Goal: Information Seeking & Learning: Learn about a topic

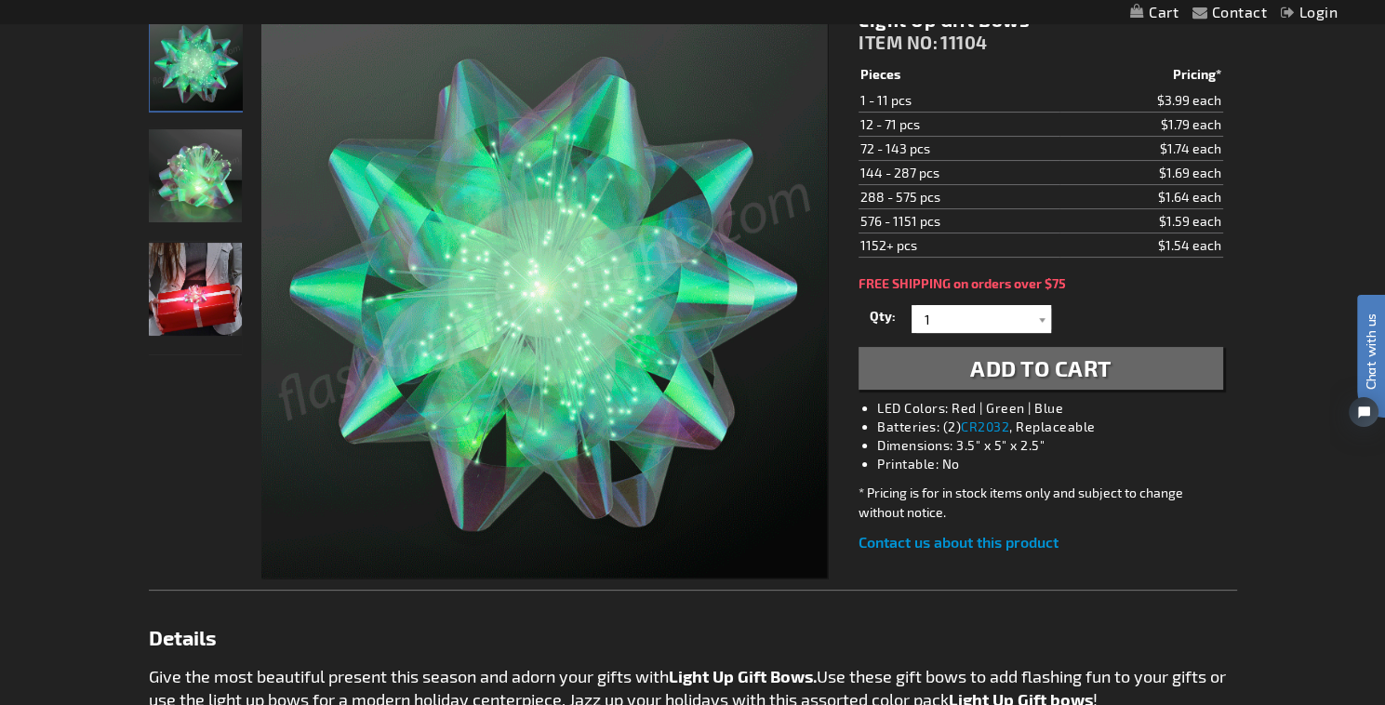
click at [195, 316] on img "Model displaying Light Up Gift Bows" at bounding box center [195, 289] width 93 height 93
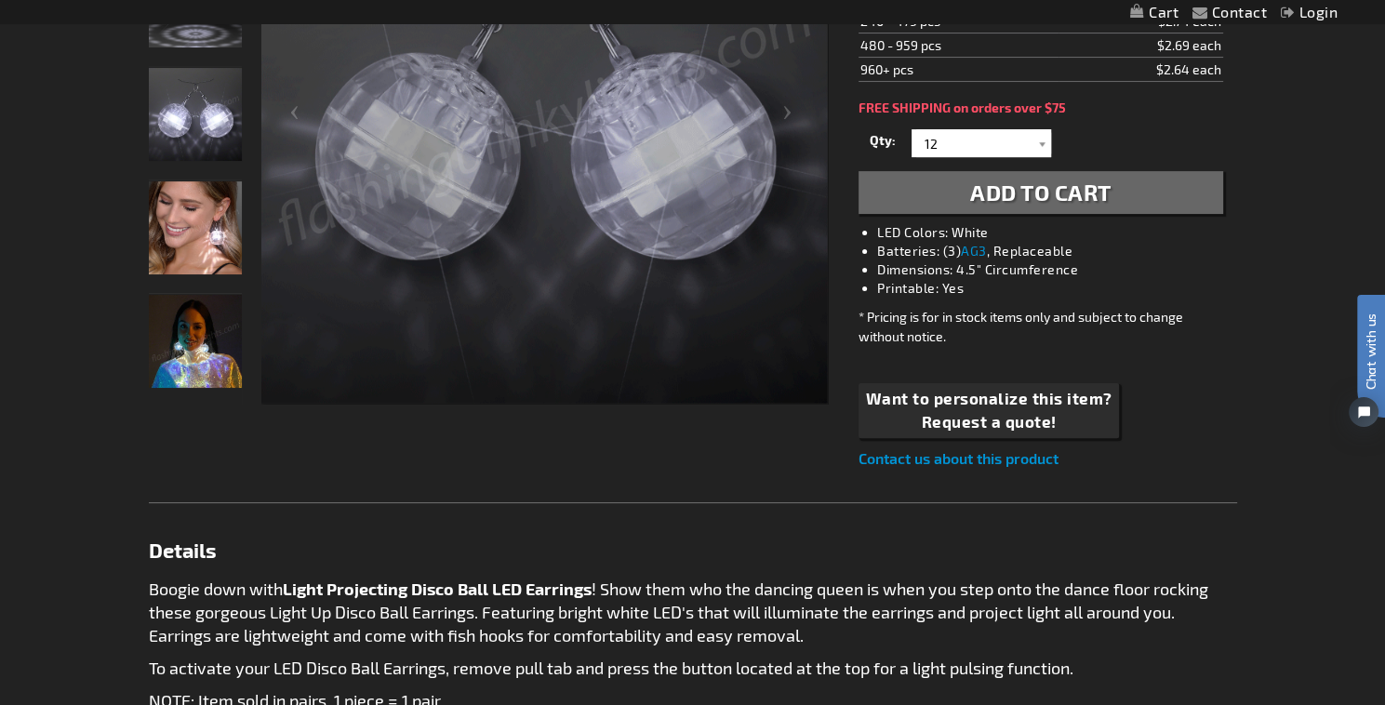
scroll to position [465, 0]
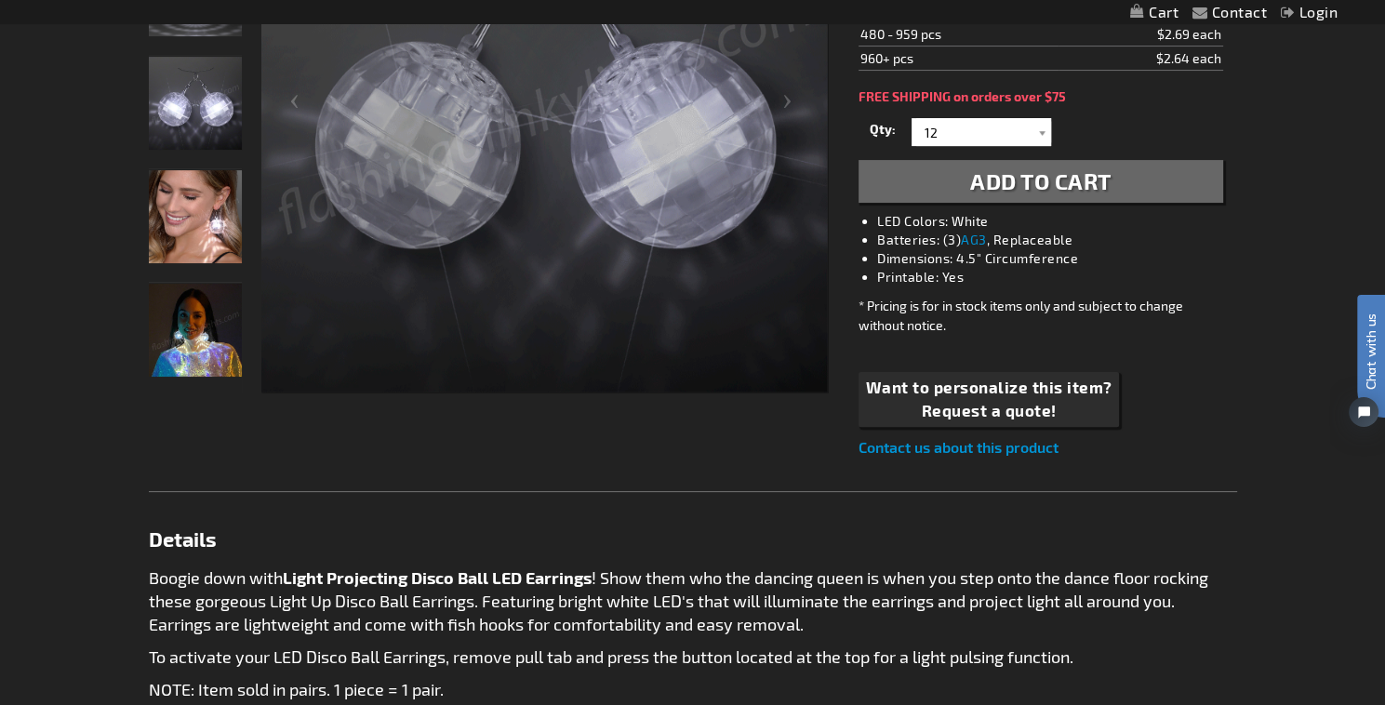
click at [193, 340] on img "Light Projecting Disco Ball Earrings, 1 Pair" at bounding box center [195, 330] width 93 height 93
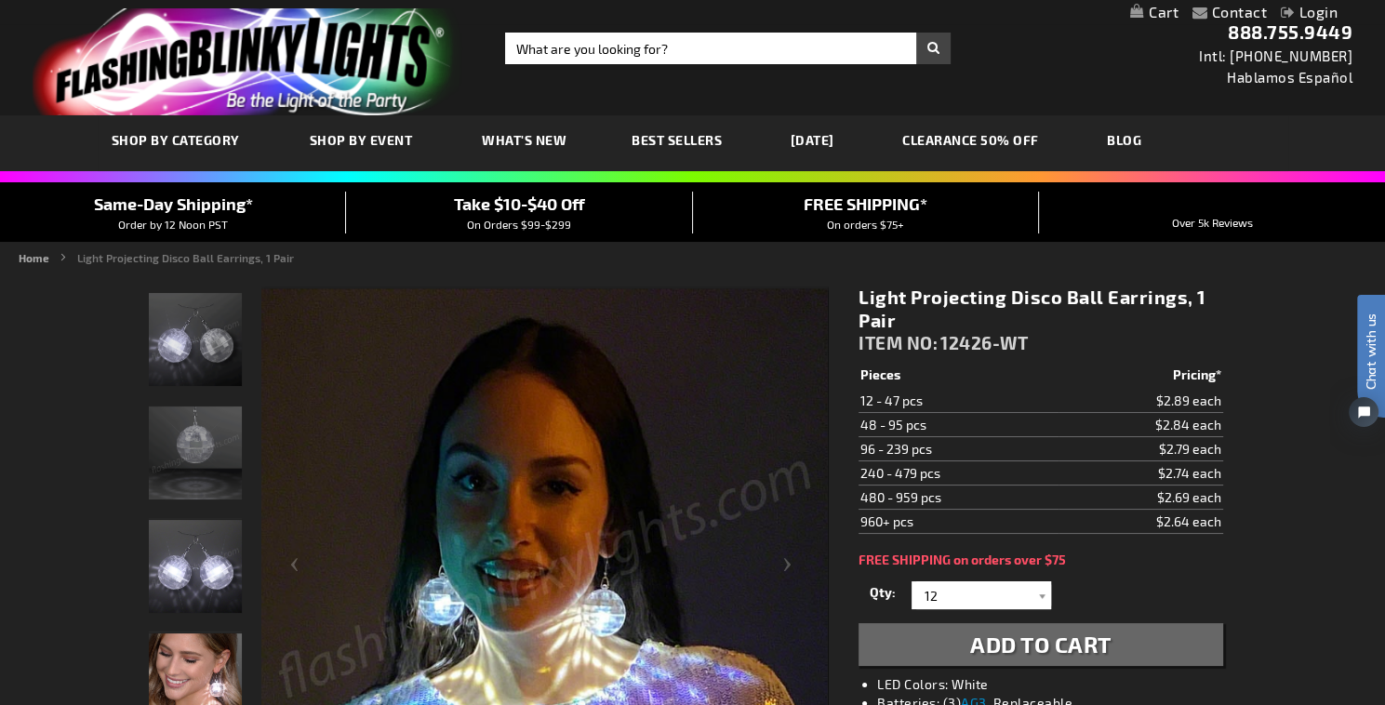
scroll to position [0, 0]
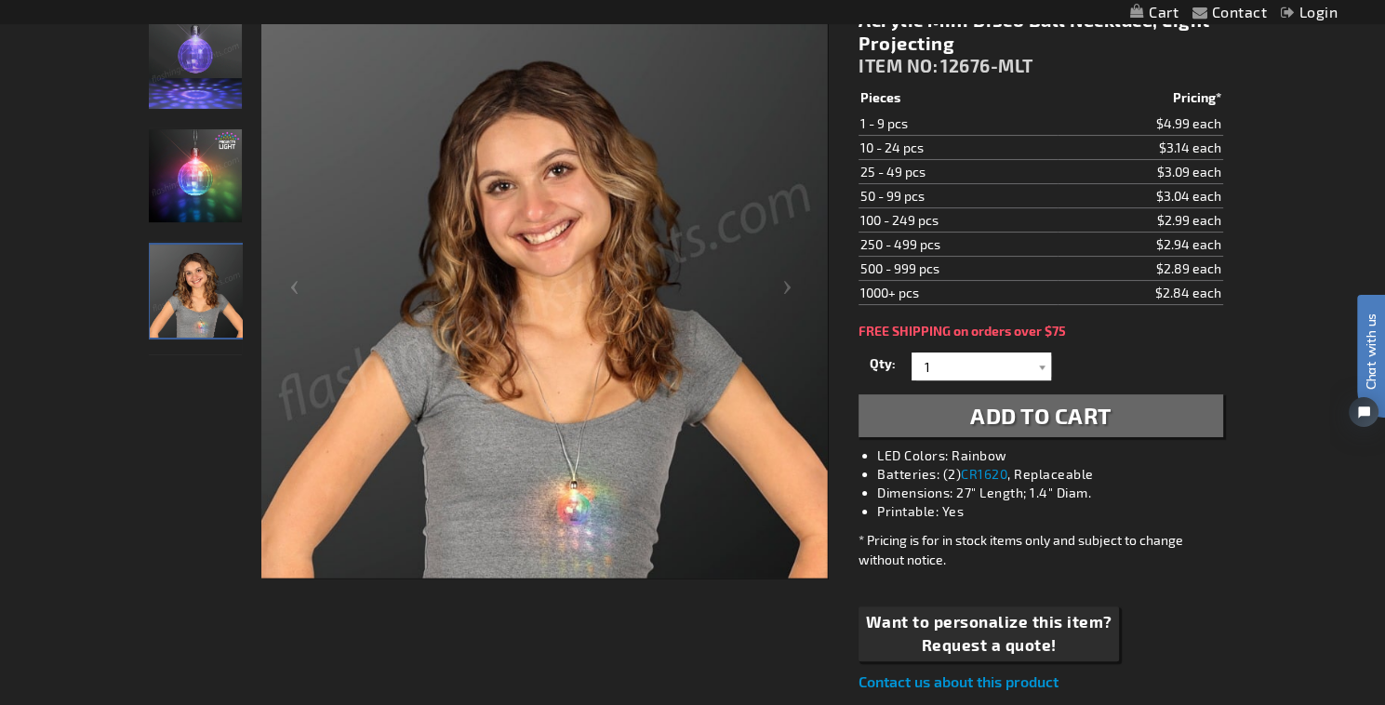
scroll to position [279, 0]
